Goal: Find contact information: Find contact information

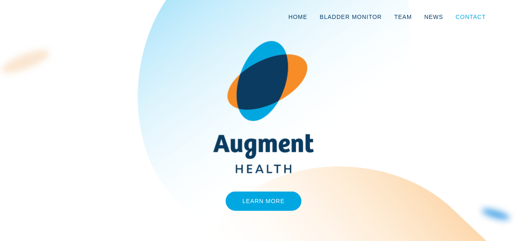
click at [471, 17] on link "Contact" at bounding box center [470, 16] width 43 height 27
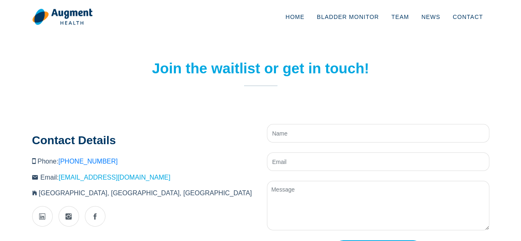
click at [105, 175] on link "[EMAIL_ADDRESS][DOMAIN_NAME]" at bounding box center [114, 177] width 112 height 7
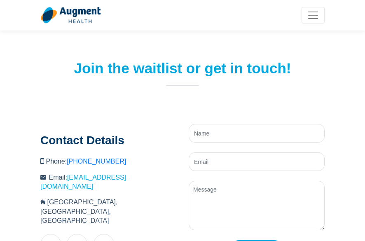
click at [104, 178] on link "[EMAIL_ADDRESS][DOMAIN_NAME]" at bounding box center [83, 182] width 86 height 16
click at [313, 10] on span "Toggle navigation" at bounding box center [313, 15] width 12 height 12
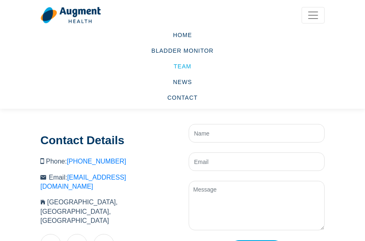
click at [184, 65] on link "Team" at bounding box center [182, 66] width 284 height 16
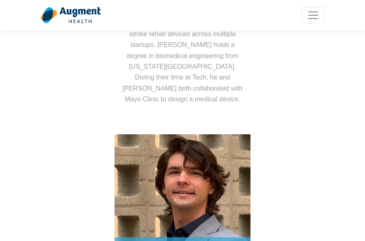
scroll to position [412, 0]
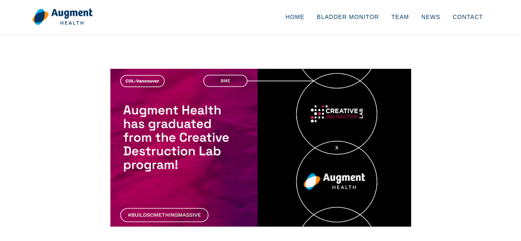
scroll to position [379, 0]
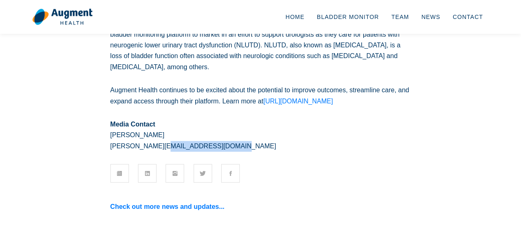
drag, startPoint x: 188, startPoint y: 128, endPoint x: 110, endPoint y: 130, distance: 77.5
click at [110, 130] on p "Media Contact Jared Meyers jared@augment.health" at bounding box center [260, 135] width 301 height 33
copy p "jared@augment.health"
